Goal: Information Seeking & Learning: Learn about a topic

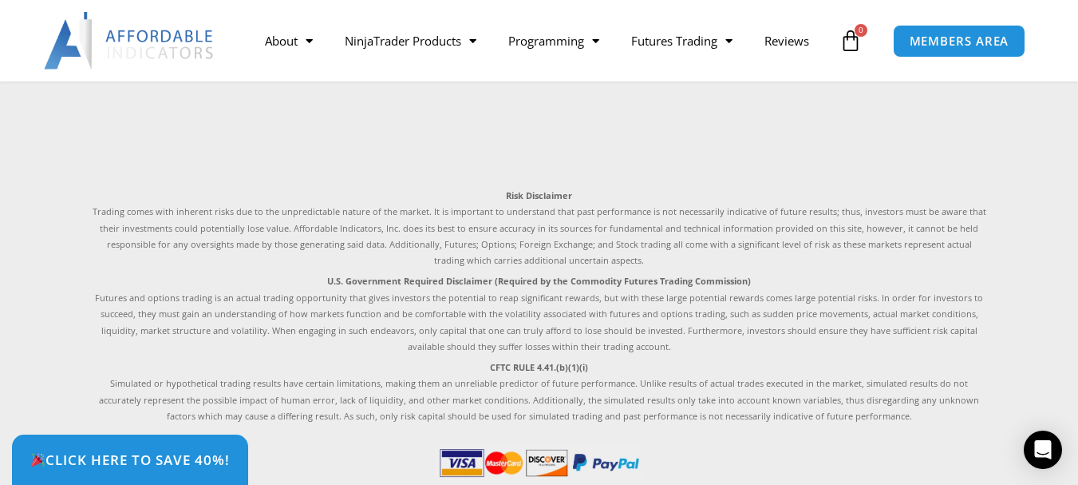
scroll to position [4151, 0]
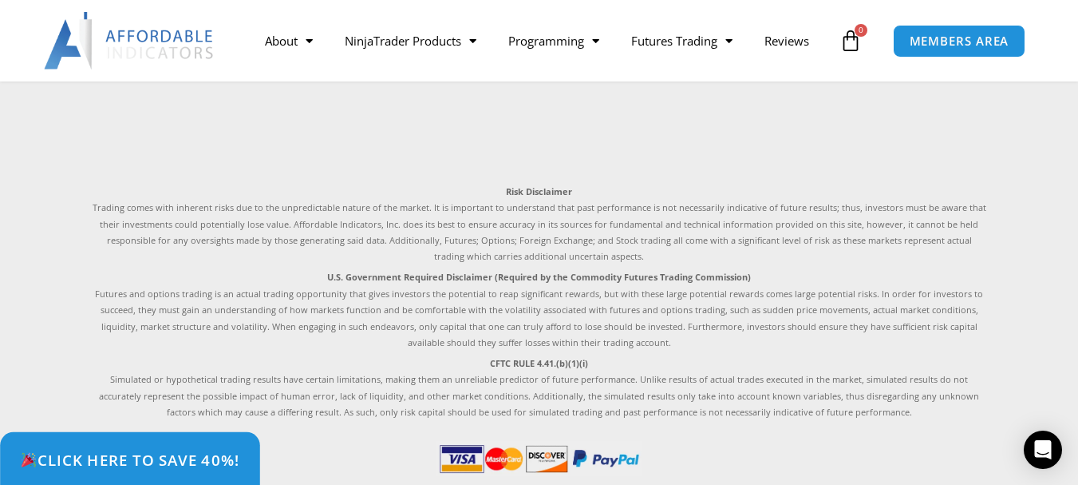
click at [161, 454] on span "Click Here to save 40%!" at bounding box center [130, 459] width 220 height 15
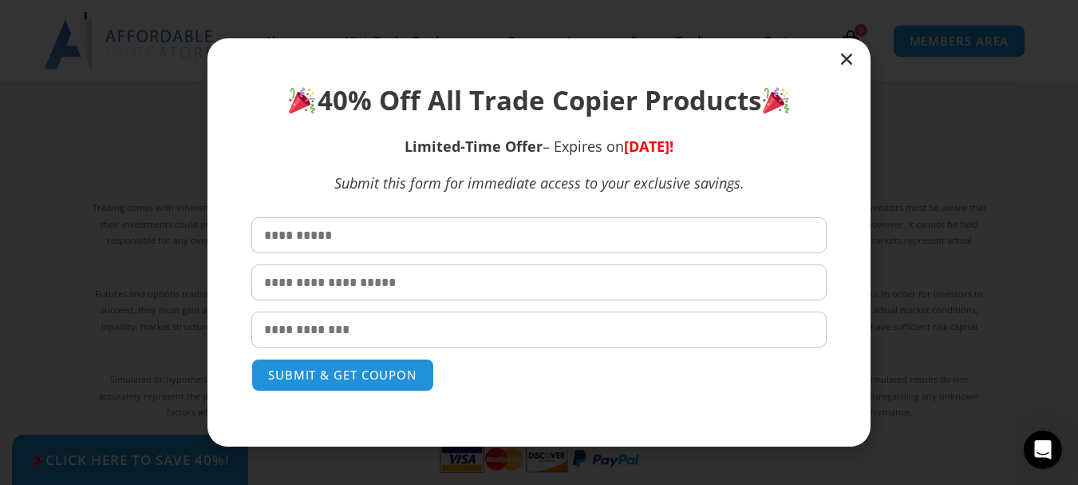
click at [847, 61] on icon "Close" at bounding box center [847, 59] width 16 height 16
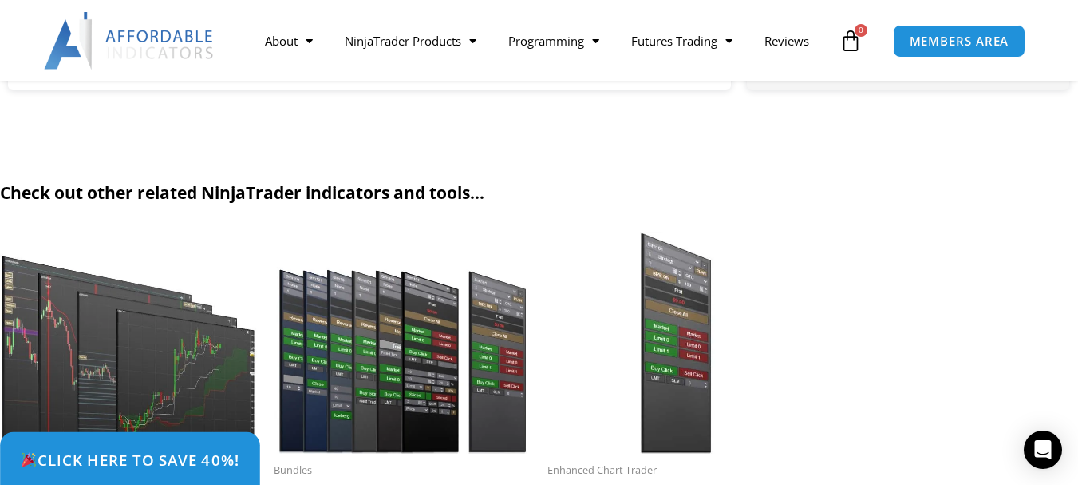
scroll to position [3193, 0]
